Goal: Navigation & Orientation: Find specific page/section

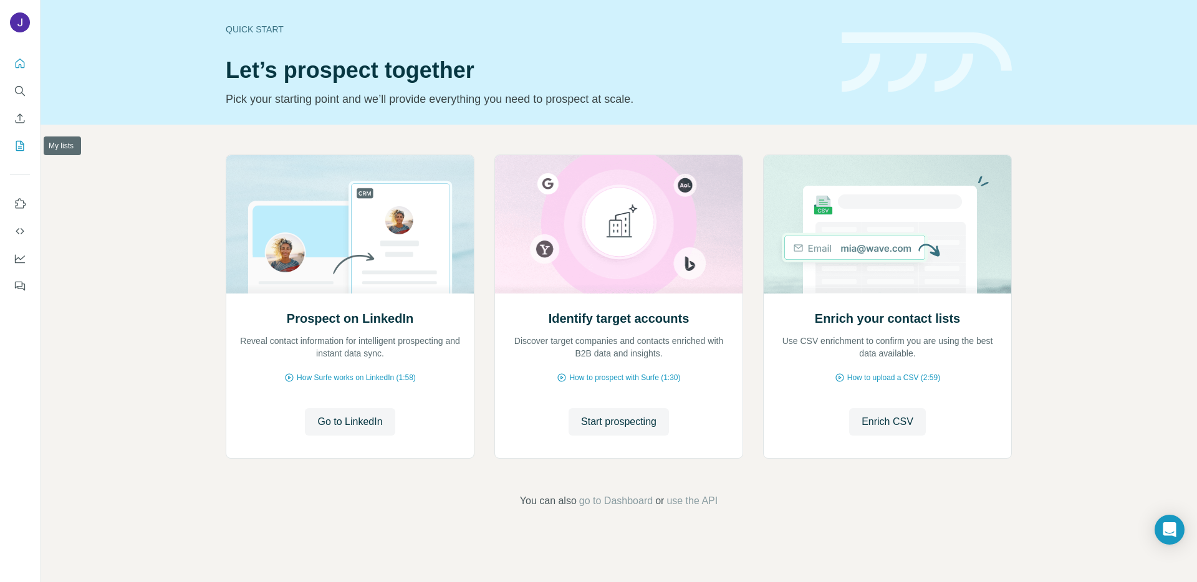
click at [22, 145] on icon "My lists" at bounding box center [21, 145] width 6 height 8
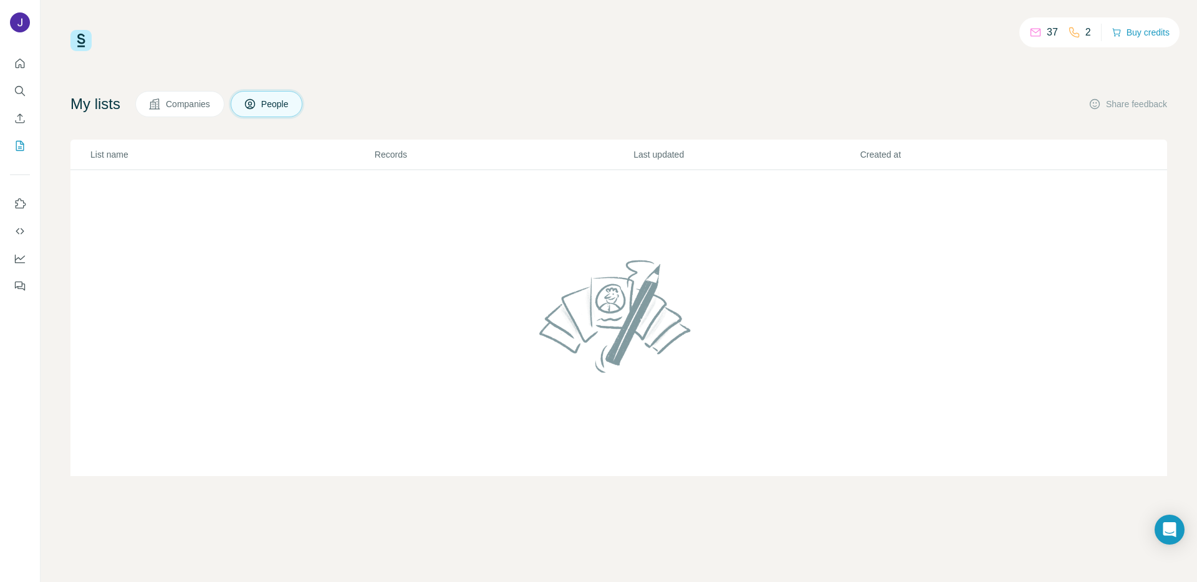
click at [1076, 34] on div "2" at bounding box center [1079, 32] width 23 height 15
click at [1059, 31] on div "37 2" at bounding box center [1061, 32] width 62 height 17
click at [1047, 32] on p "37" at bounding box center [1052, 32] width 11 height 15
click at [616, 44] on div "37 2 Buy credits" at bounding box center [618, 40] width 1097 height 21
click at [181, 110] on span "Companies" at bounding box center [189, 104] width 46 height 12
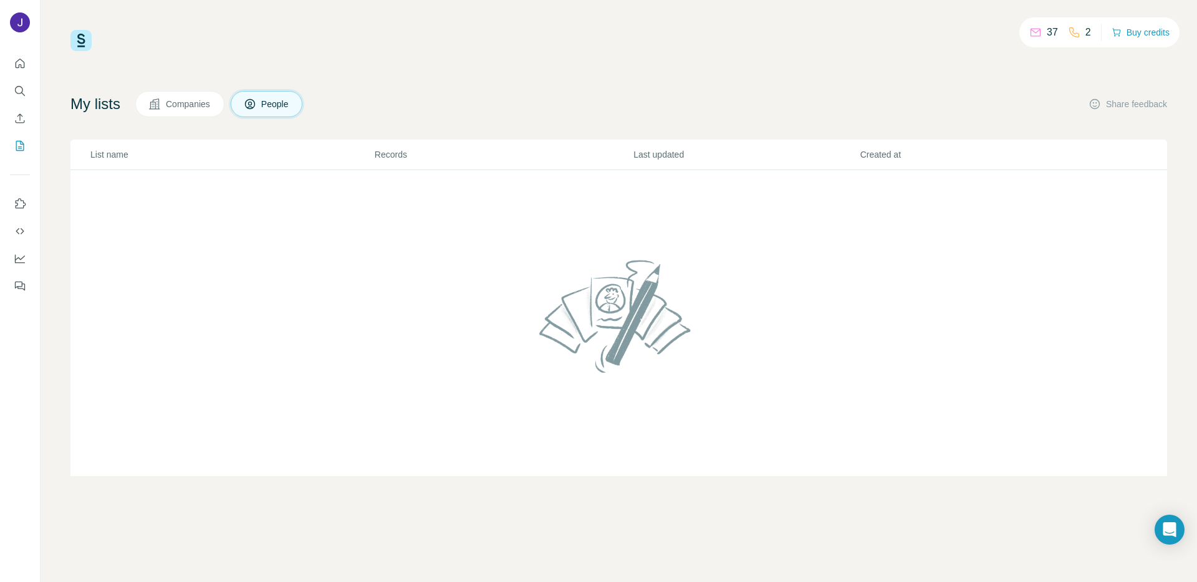
click at [181, 110] on span "Companies" at bounding box center [189, 104] width 46 height 12
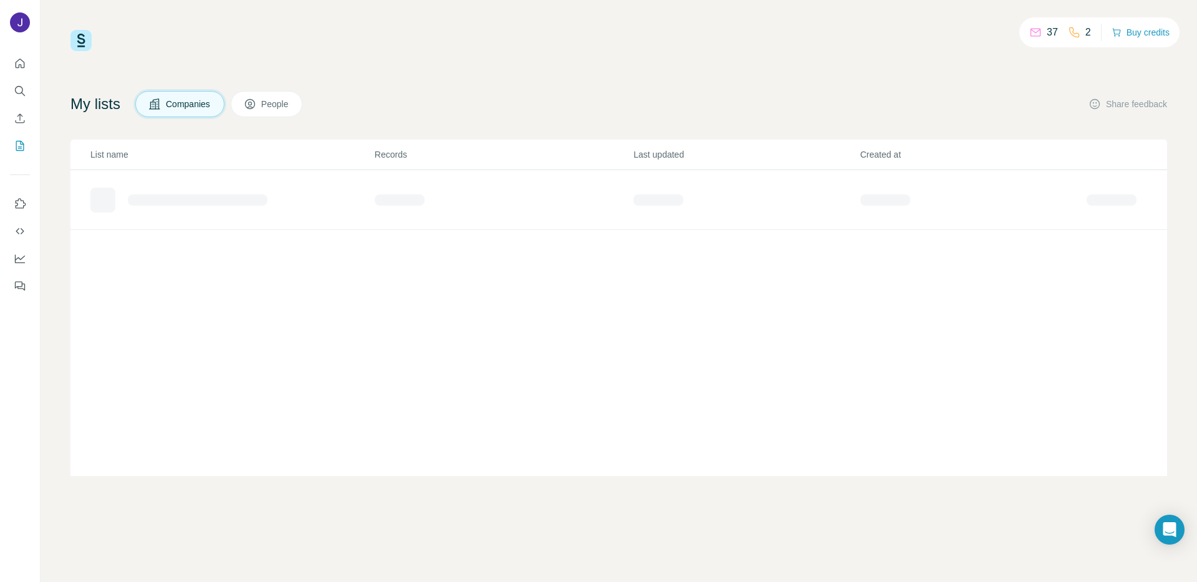
click at [246, 111] on button "People" at bounding box center [267, 104] width 72 height 26
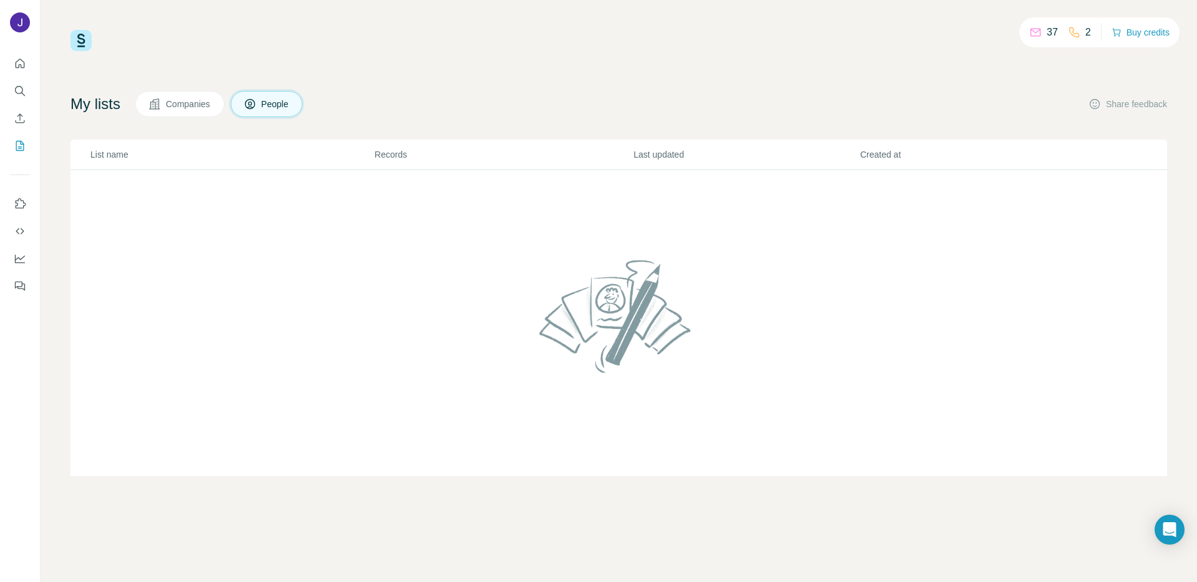
click at [206, 98] on span "Companies" at bounding box center [189, 104] width 46 height 12
click at [274, 106] on span "People" at bounding box center [275, 104] width 29 height 12
click at [198, 105] on span "Companies" at bounding box center [189, 104] width 46 height 12
click at [17, 266] on button "Dashboard" at bounding box center [20, 259] width 20 height 22
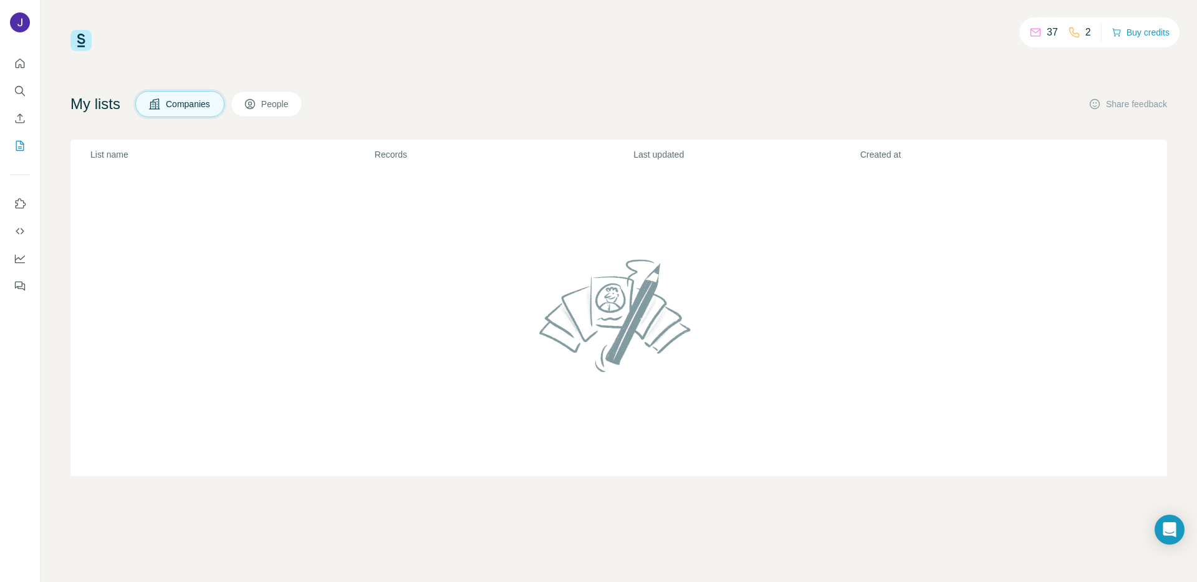
click at [382, 154] on p "Records" at bounding box center [504, 154] width 258 height 12
click at [17, 147] on icon "My lists" at bounding box center [20, 146] width 12 height 12
click at [734, 16] on div "37 2 Buy credits My lists Companies People Share feedback List name Records Las…" at bounding box center [619, 291] width 1157 height 582
click at [10, 92] on button "Search" at bounding box center [20, 91] width 20 height 22
click at [14, 66] on icon "Quick start" at bounding box center [20, 63] width 12 height 12
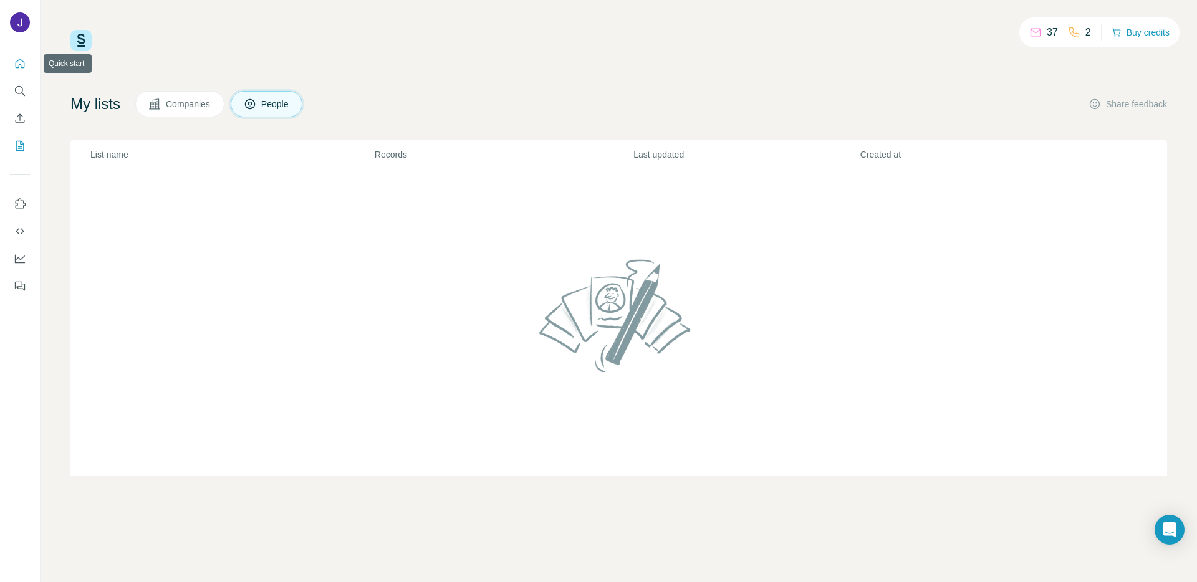
click at [18, 65] on icon "Quick start" at bounding box center [20, 63] width 12 height 12
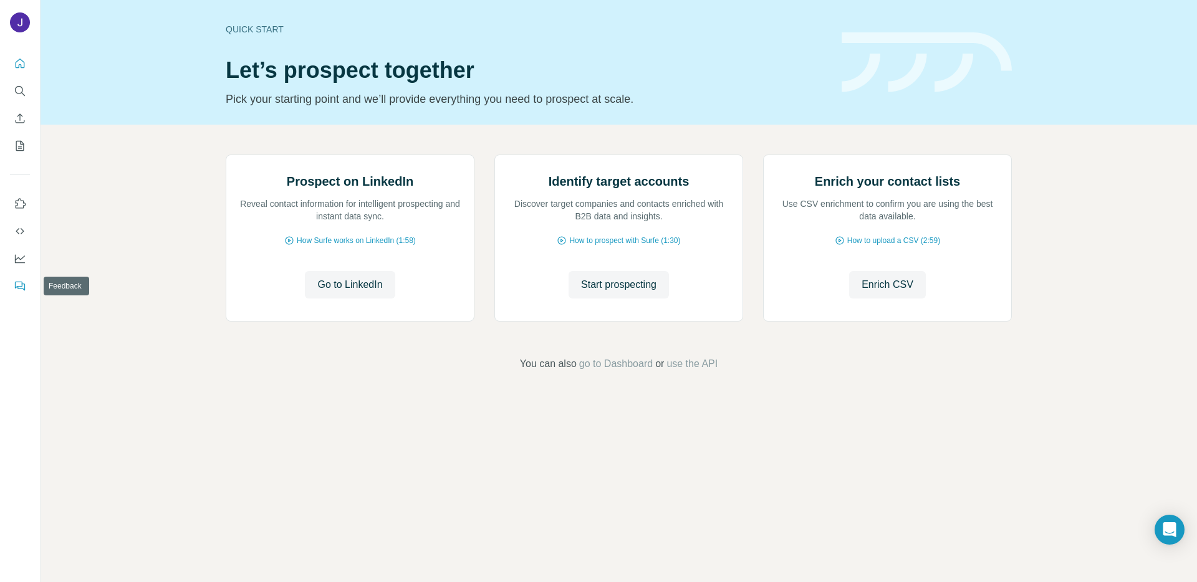
click at [19, 277] on button "Feedback" at bounding box center [20, 286] width 20 height 22
